Goal: Find specific fact: Find specific fact

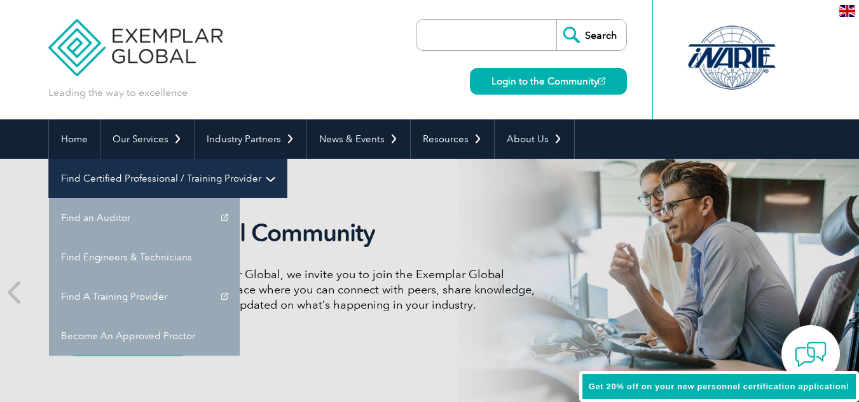
click at [287, 159] on link "Find Certified Professional / Training Provider" at bounding box center [168, 178] width 238 height 39
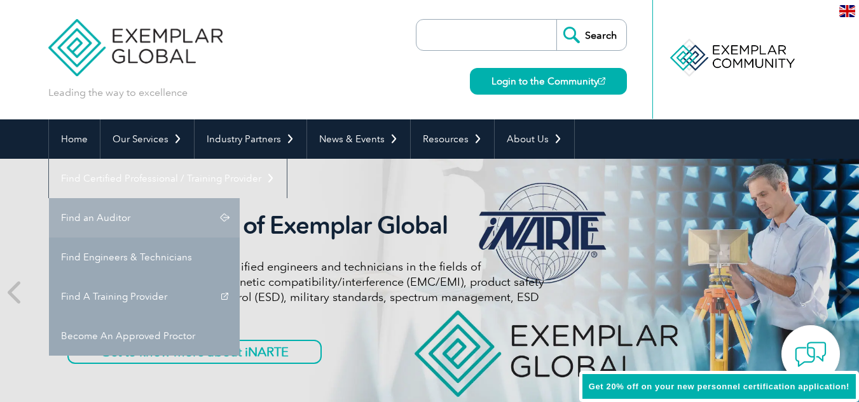
click at [240, 198] on link "Find an Auditor" at bounding box center [144, 217] width 191 height 39
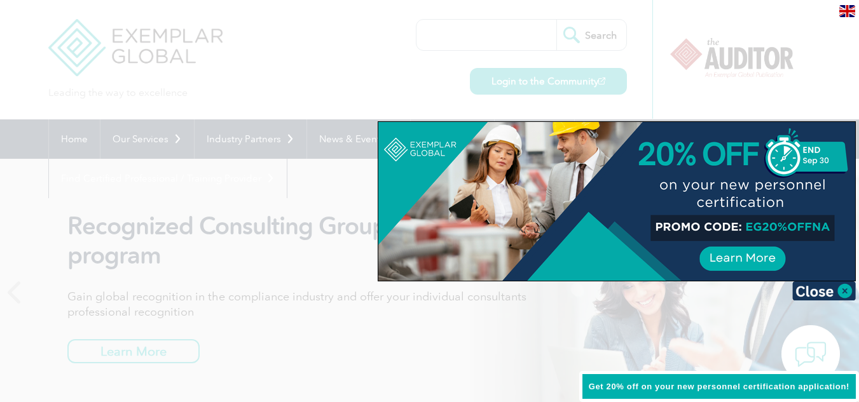
click at [488, 35] on div at bounding box center [429, 201] width 859 height 402
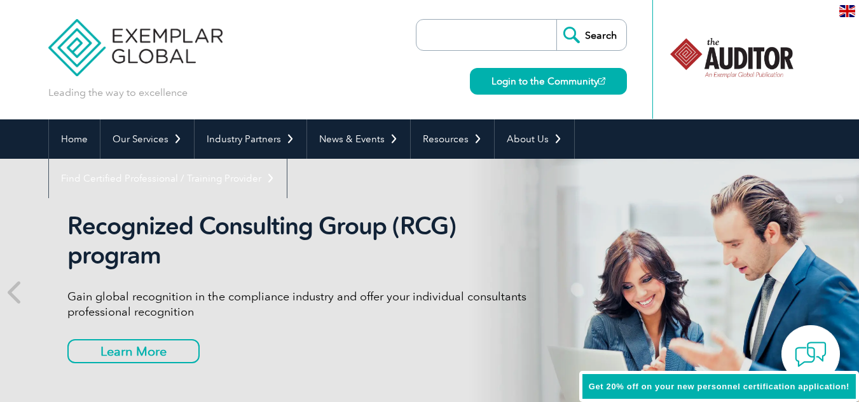
click at [490, 38] on input "search" at bounding box center [490, 35] width 134 height 31
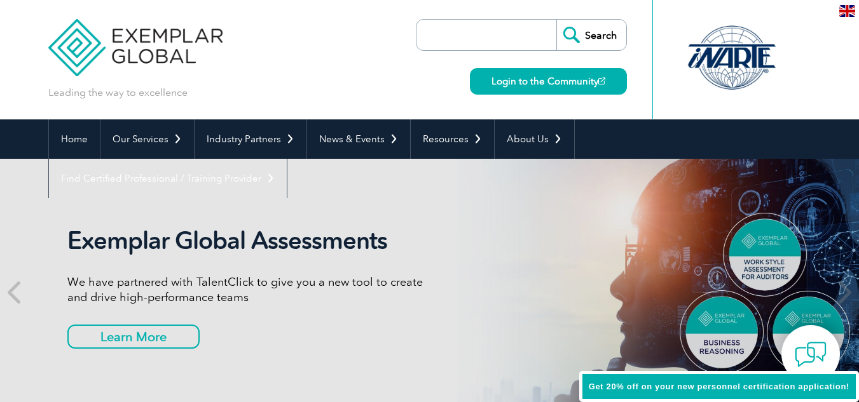
paste input "Serial No: ISO27KLA-0925-126-001004"
type input "Serial No: ISO27KLA-0925-126-001004"
click at [580, 38] on input "Search" at bounding box center [591, 35] width 70 height 31
